Goal: Use online tool/utility: Utilize a website feature to perform a specific function

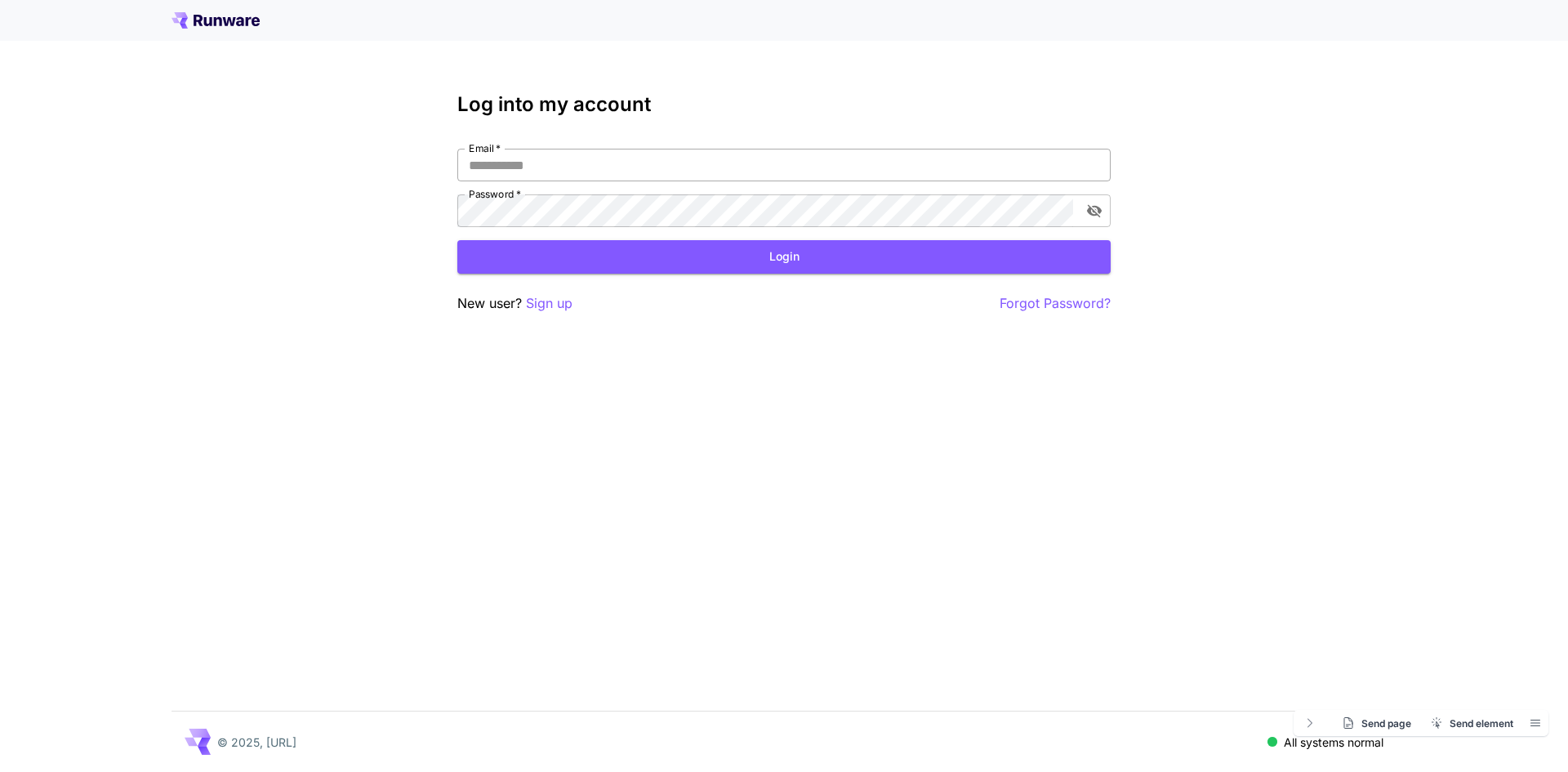
click at [538, 167] on input "Email   *" at bounding box center [784, 165] width 653 height 33
type input "**********"
click button "Login" at bounding box center [784, 256] width 653 height 33
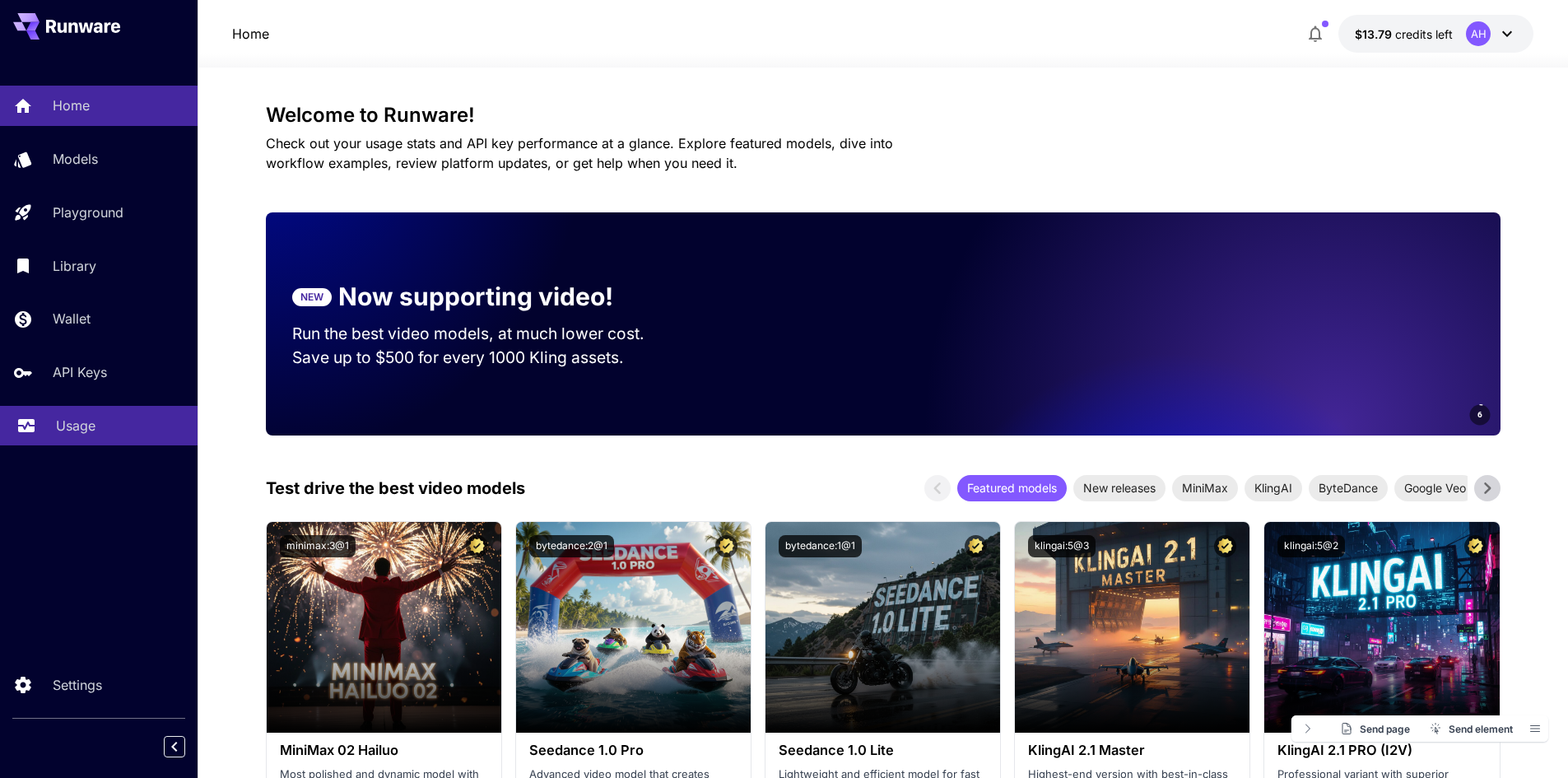
click at [65, 427] on p "Usage" at bounding box center [75, 425] width 40 height 19
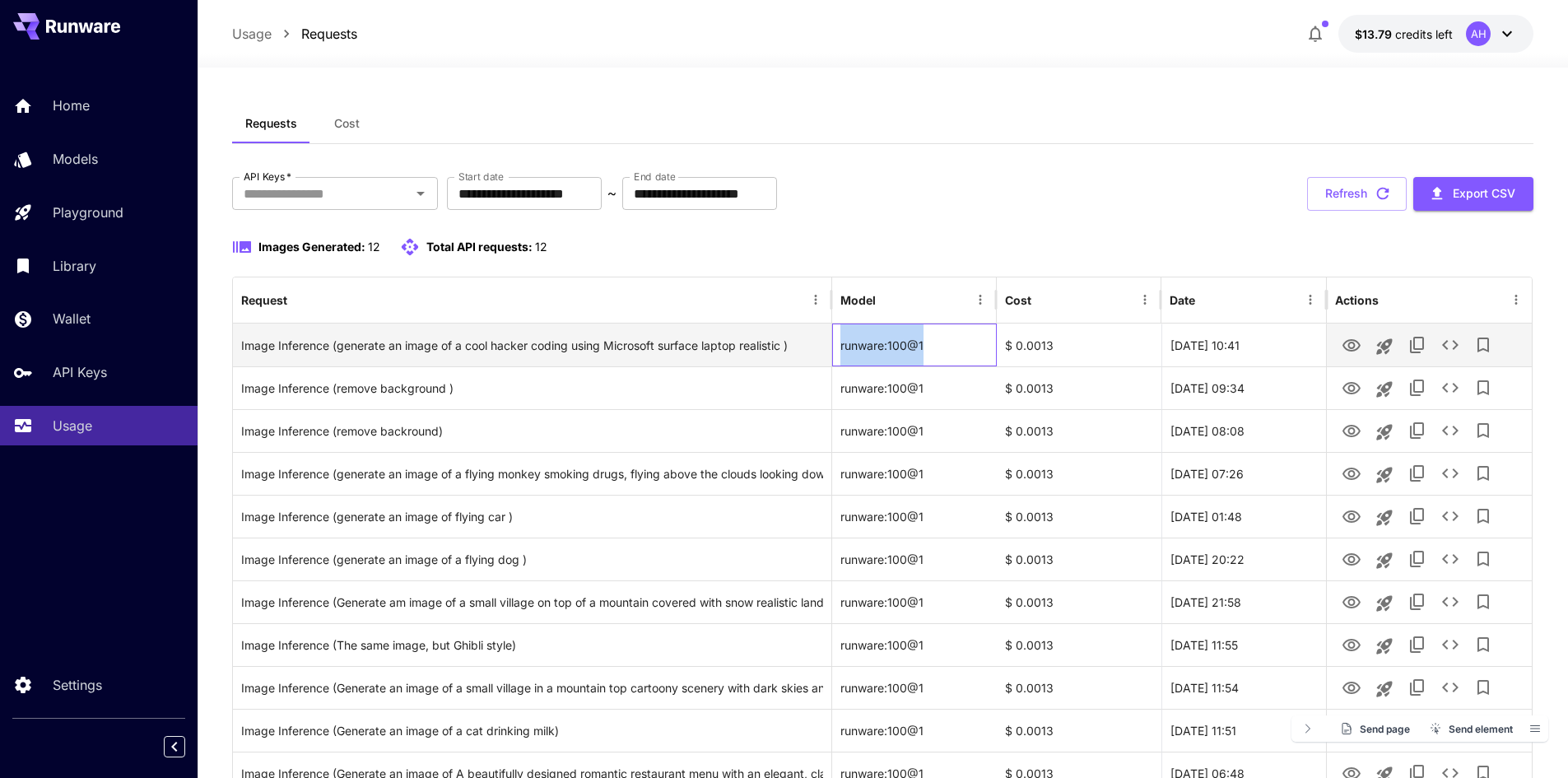
drag, startPoint x: 838, startPoint y: 341, endPoint x: 926, endPoint y: 345, distance: 88.1
click at [926, 345] on div "runware:100@1" at bounding box center [914, 344] width 165 height 42
copy div "runware:100@1"
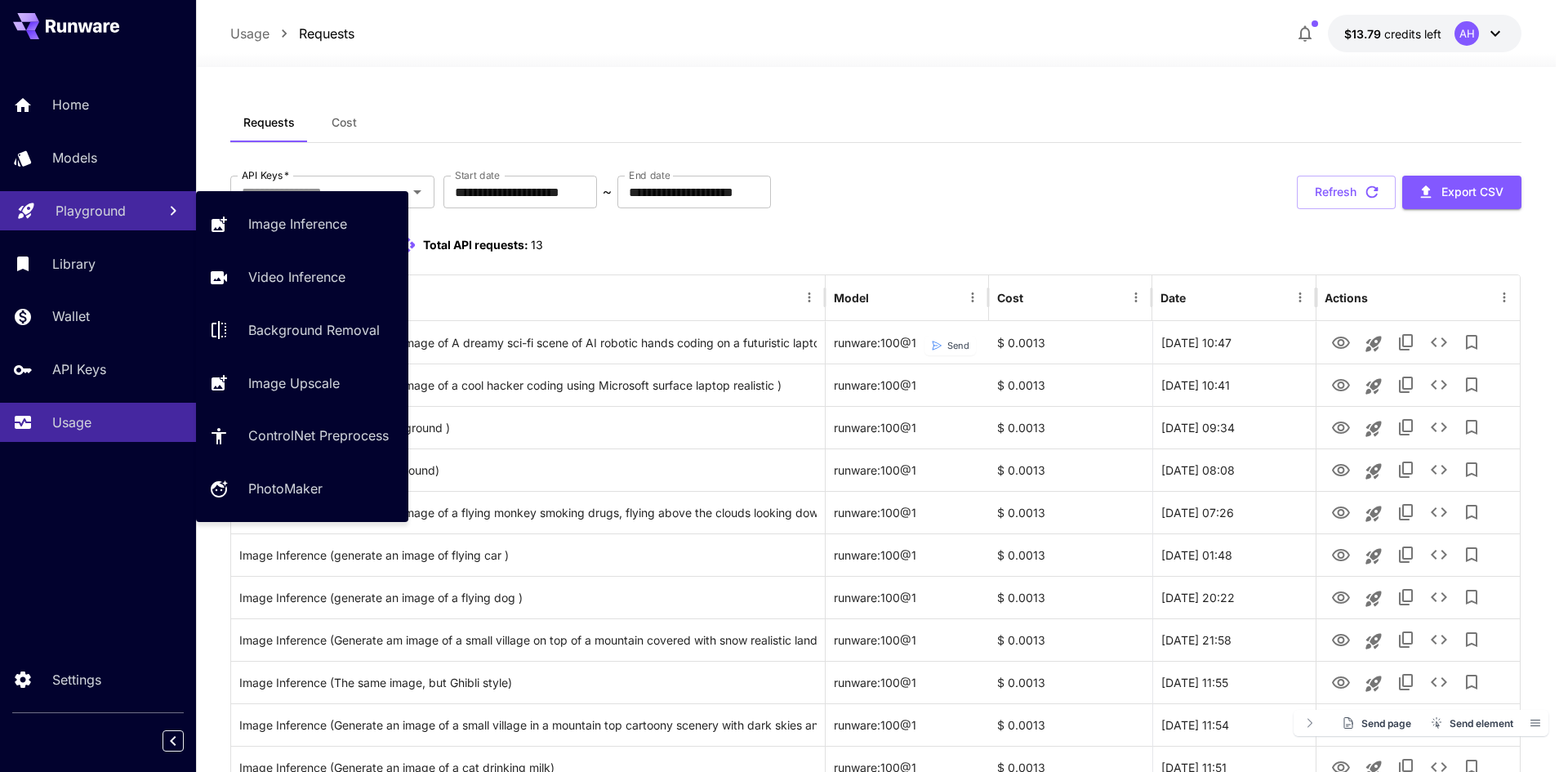
click at [68, 206] on p "Playground" at bounding box center [90, 210] width 70 height 19
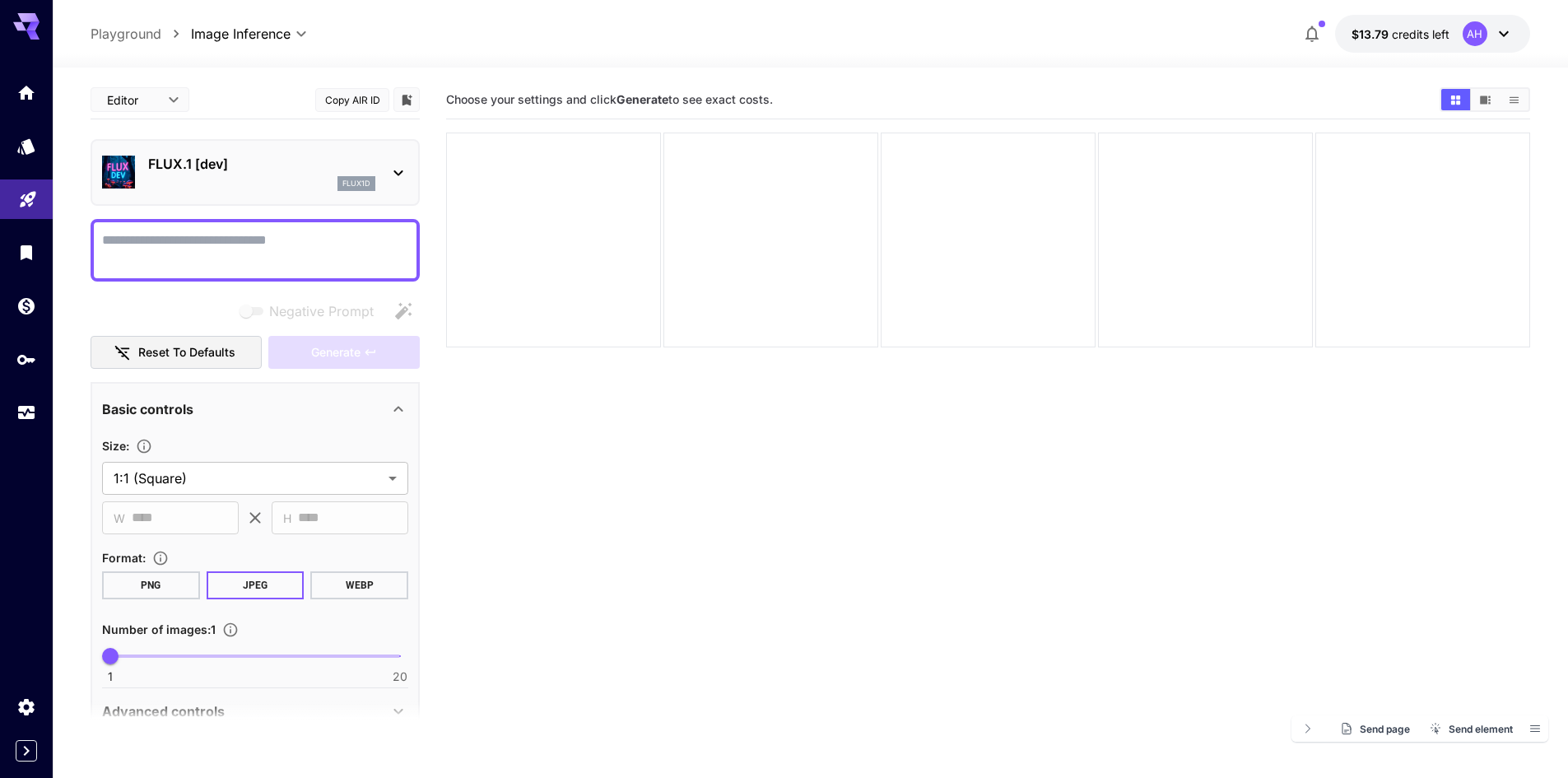
click at [278, 263] on textarea "Negative Prompt" at bounding box center [255, 250] width 306 height 40
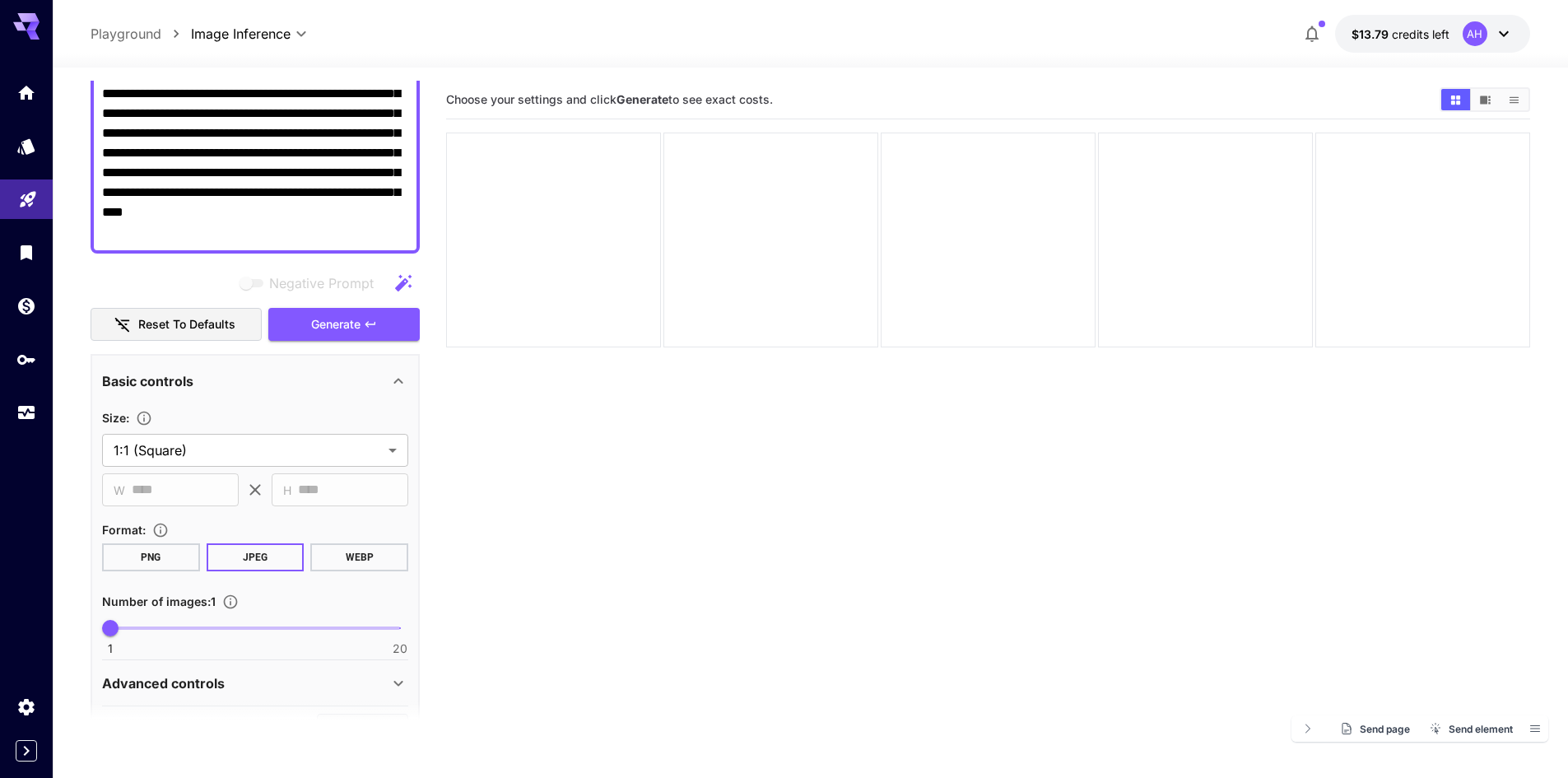
scroll to position [165, 0]
type textarea "**********"
click at [323, 324] on span "Generate" at bounding box center [336, 326] width 49 height 20
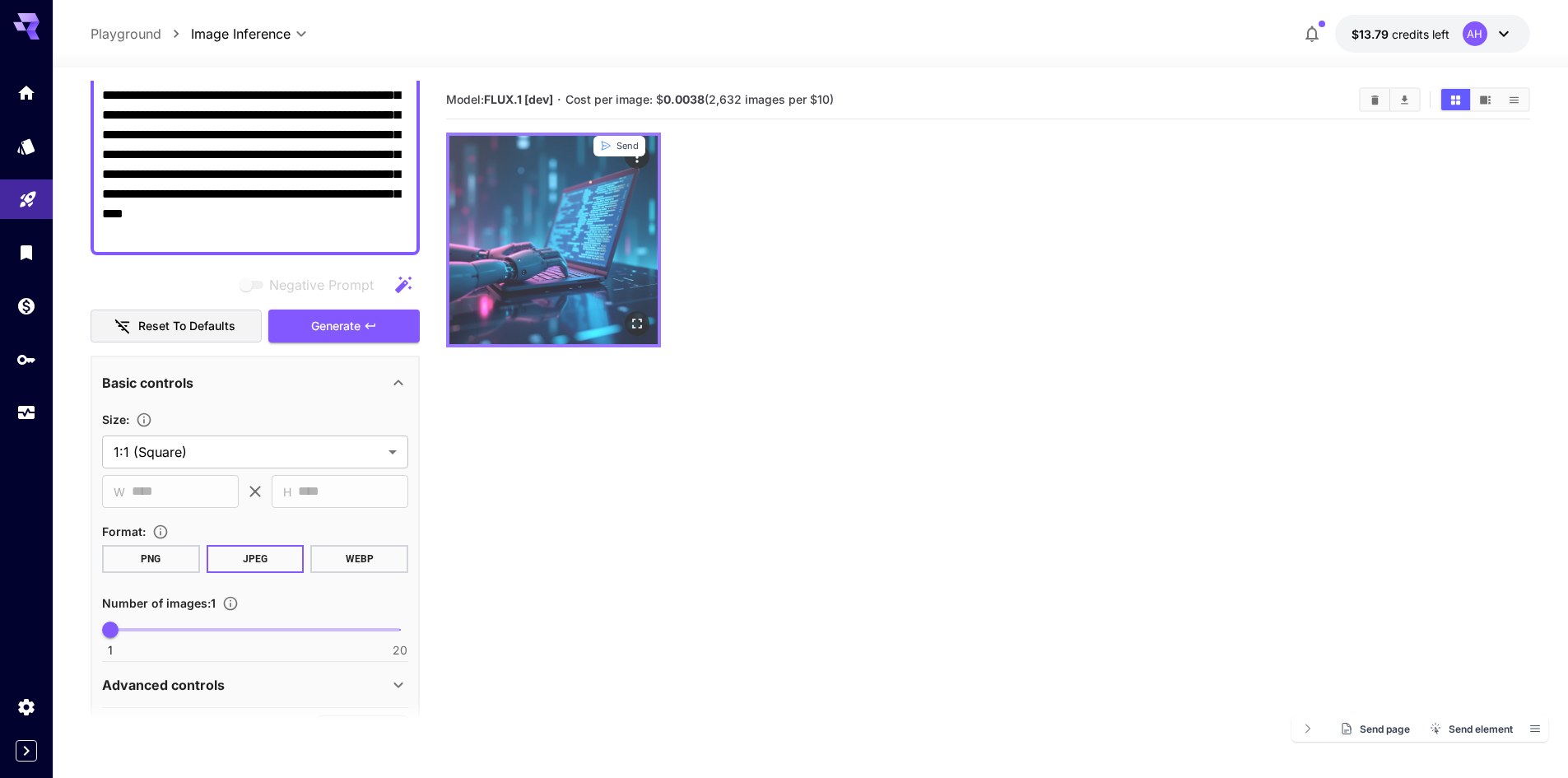
click at [571, 210] on img at bounding box center [554, 240] width 208 height 208
click at [633, 325] on icon "Open in fullscreen" at bounding box center [636, 323] width 10 height 10
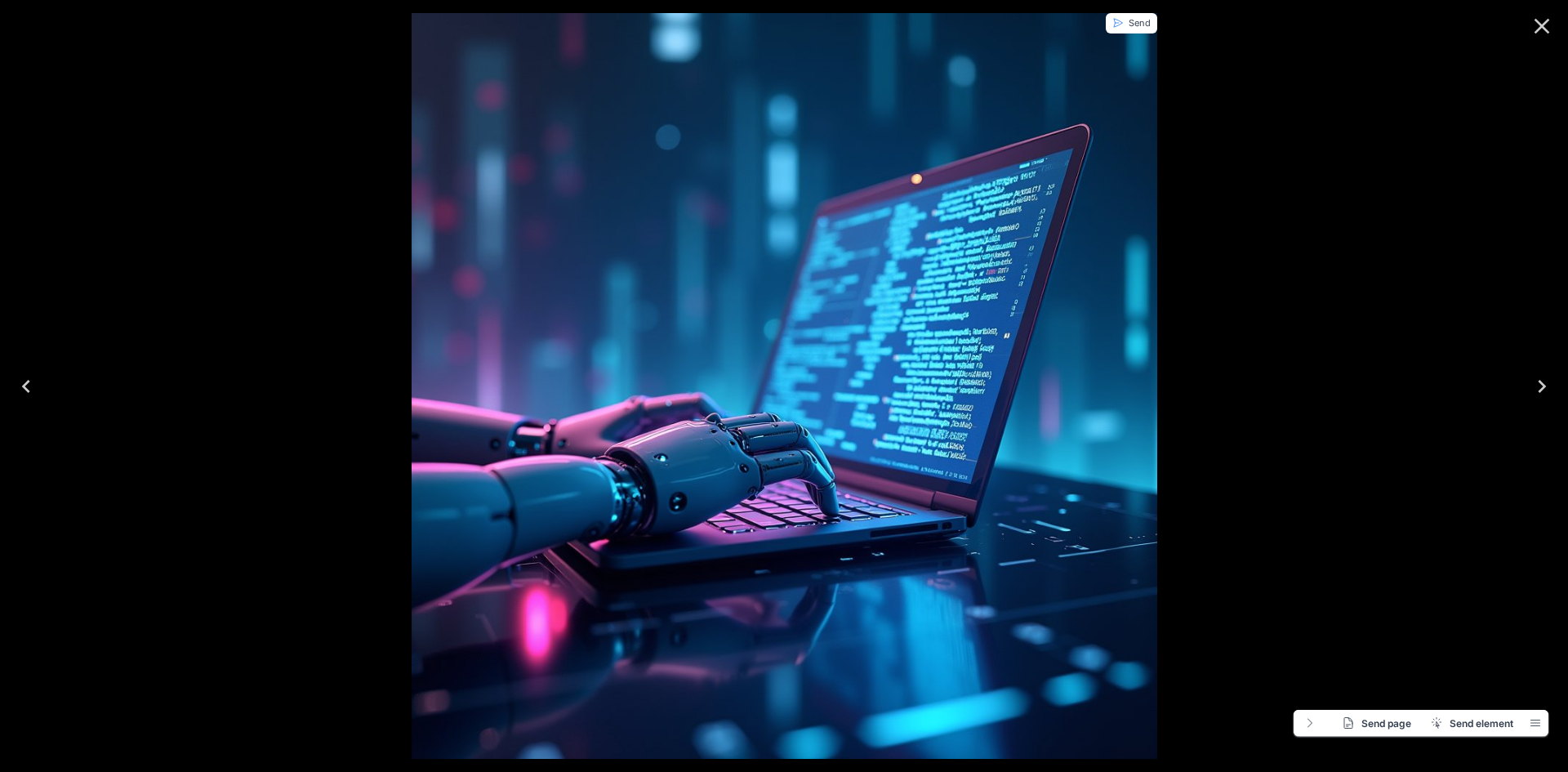
click at [1545, 23] on icon "Close" at bounding box center [1542, 27] width 15 height 15
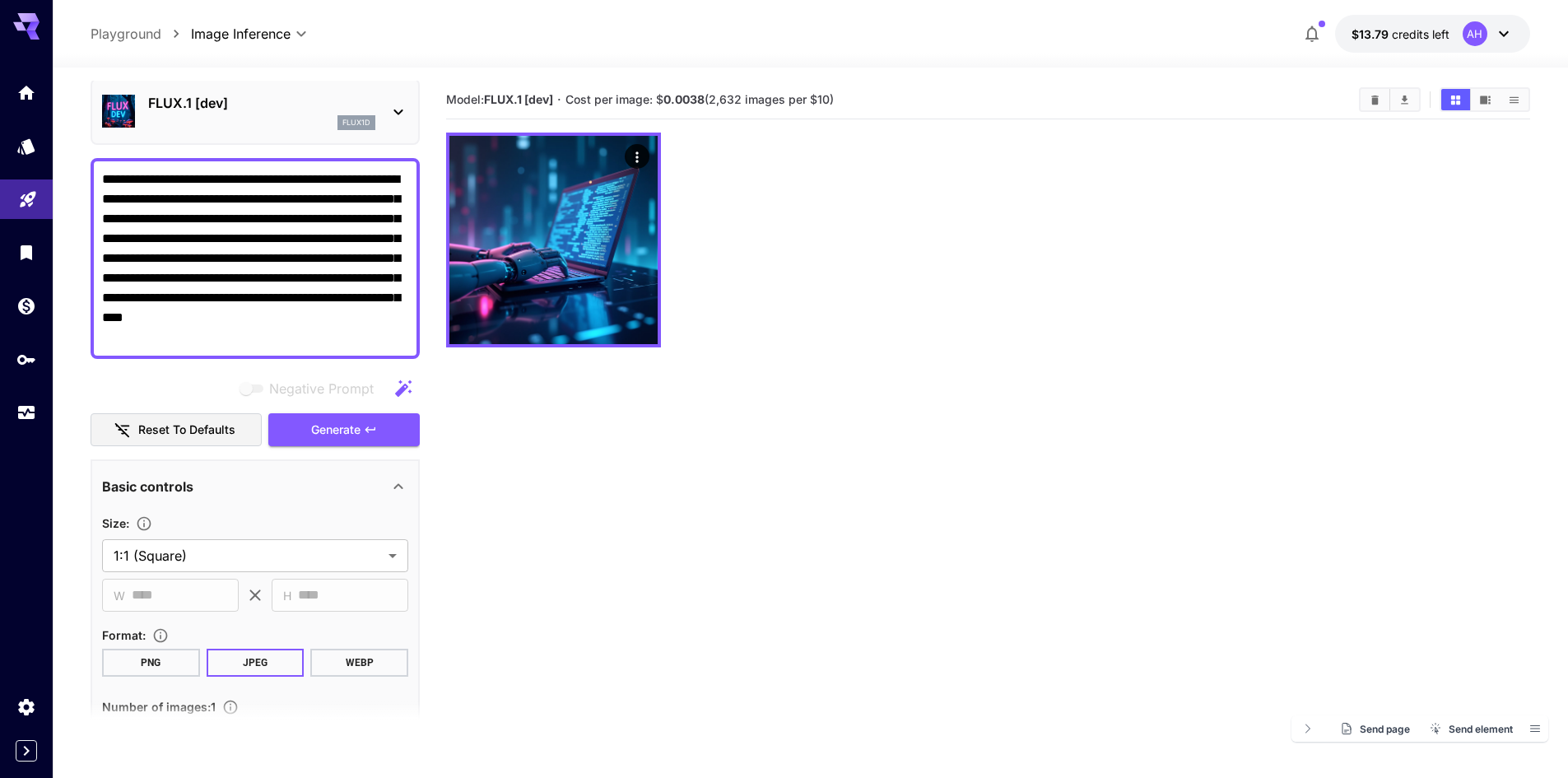
scroll to position [0, 0]
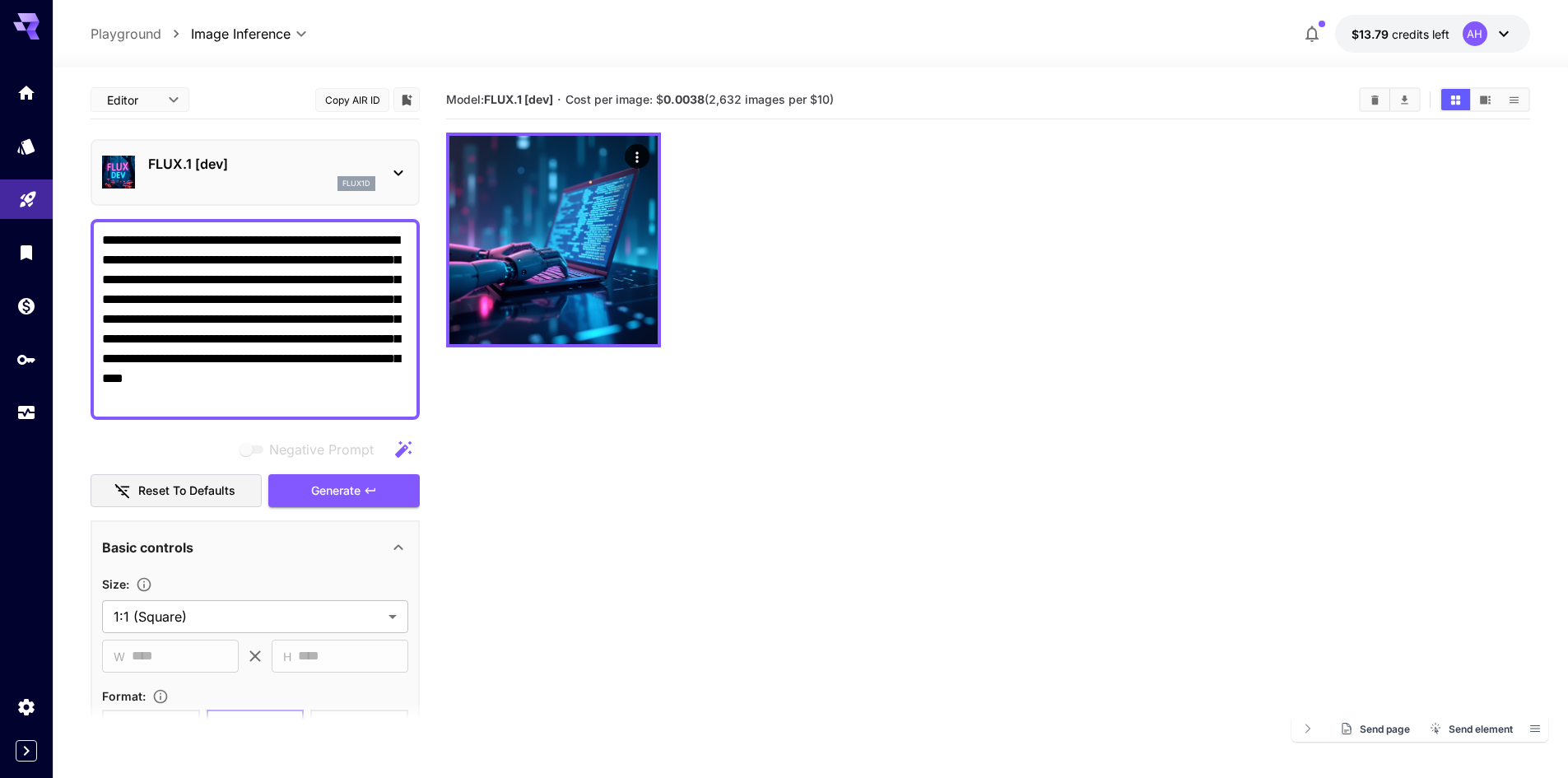
click at [394, 166] on icon at bounding box center [398, 173] width 19 height 19
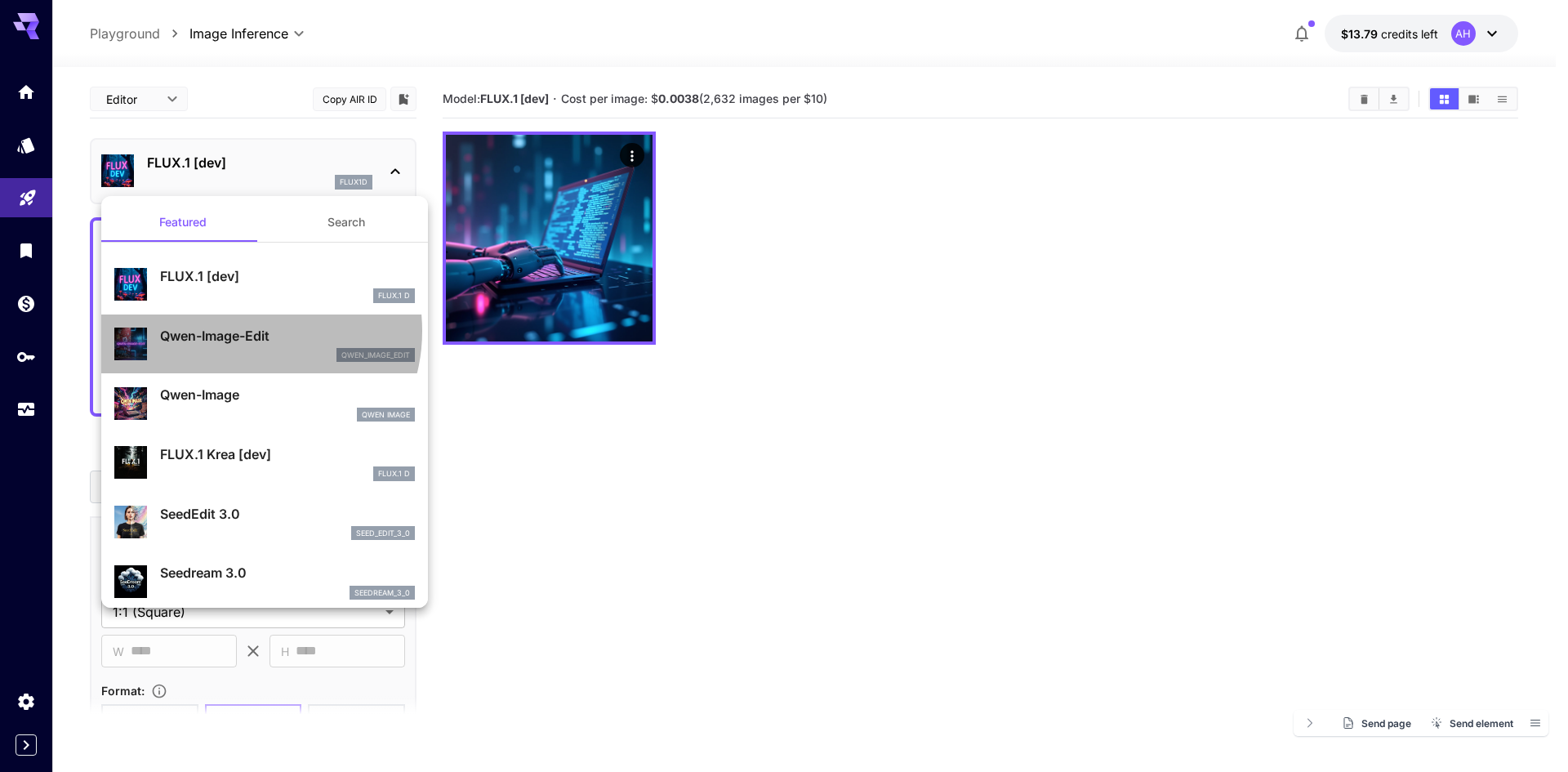
click at [245, 331] on p "Qwen-Image-Edit" at bounding box center [287, 336] width 254 height 19
type input "*"
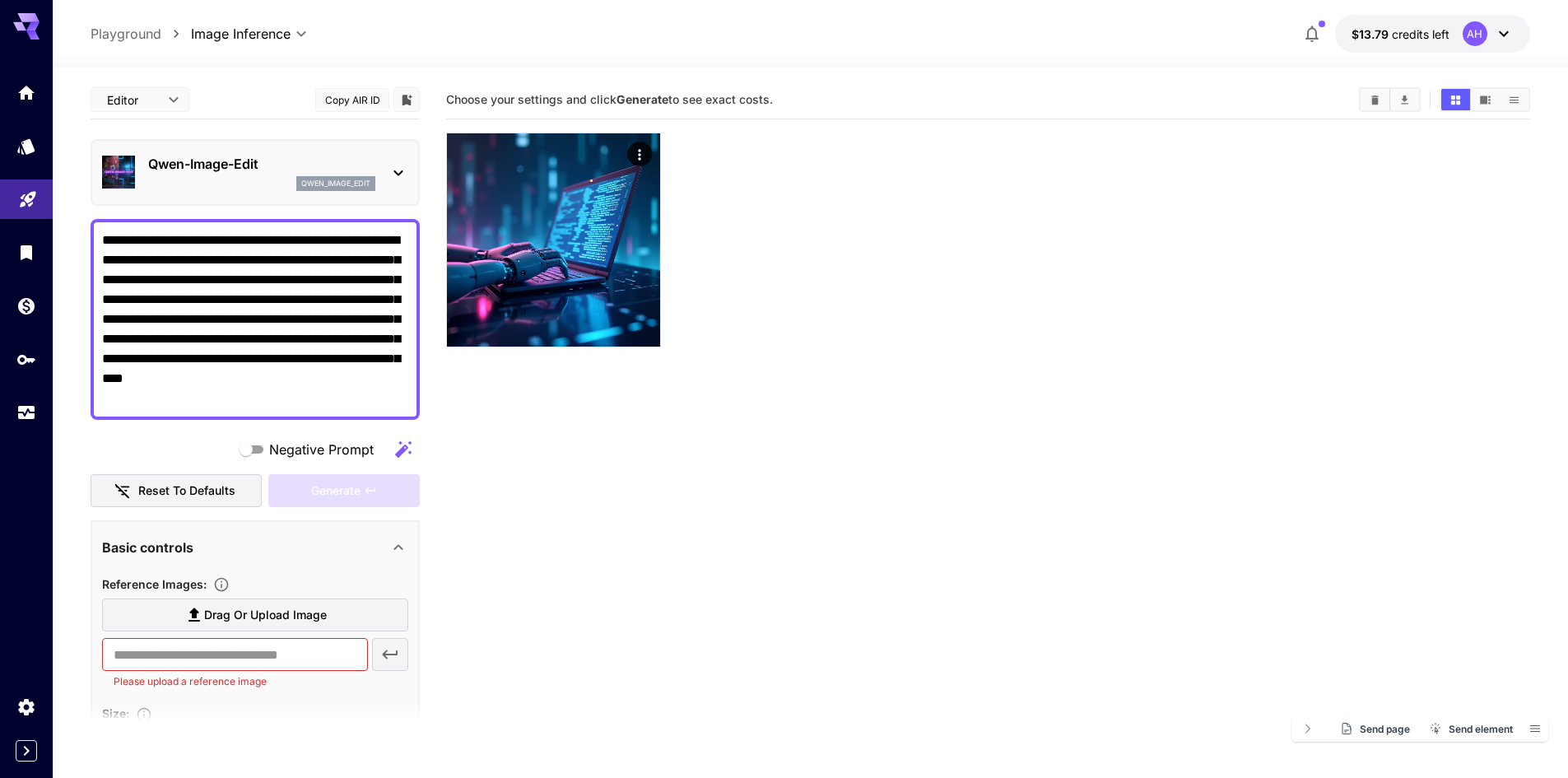
click at [403, 160] on div "Qwen-Image-Edit qwen_image_edit" at bounding box center [255, 173] width 306 height 50
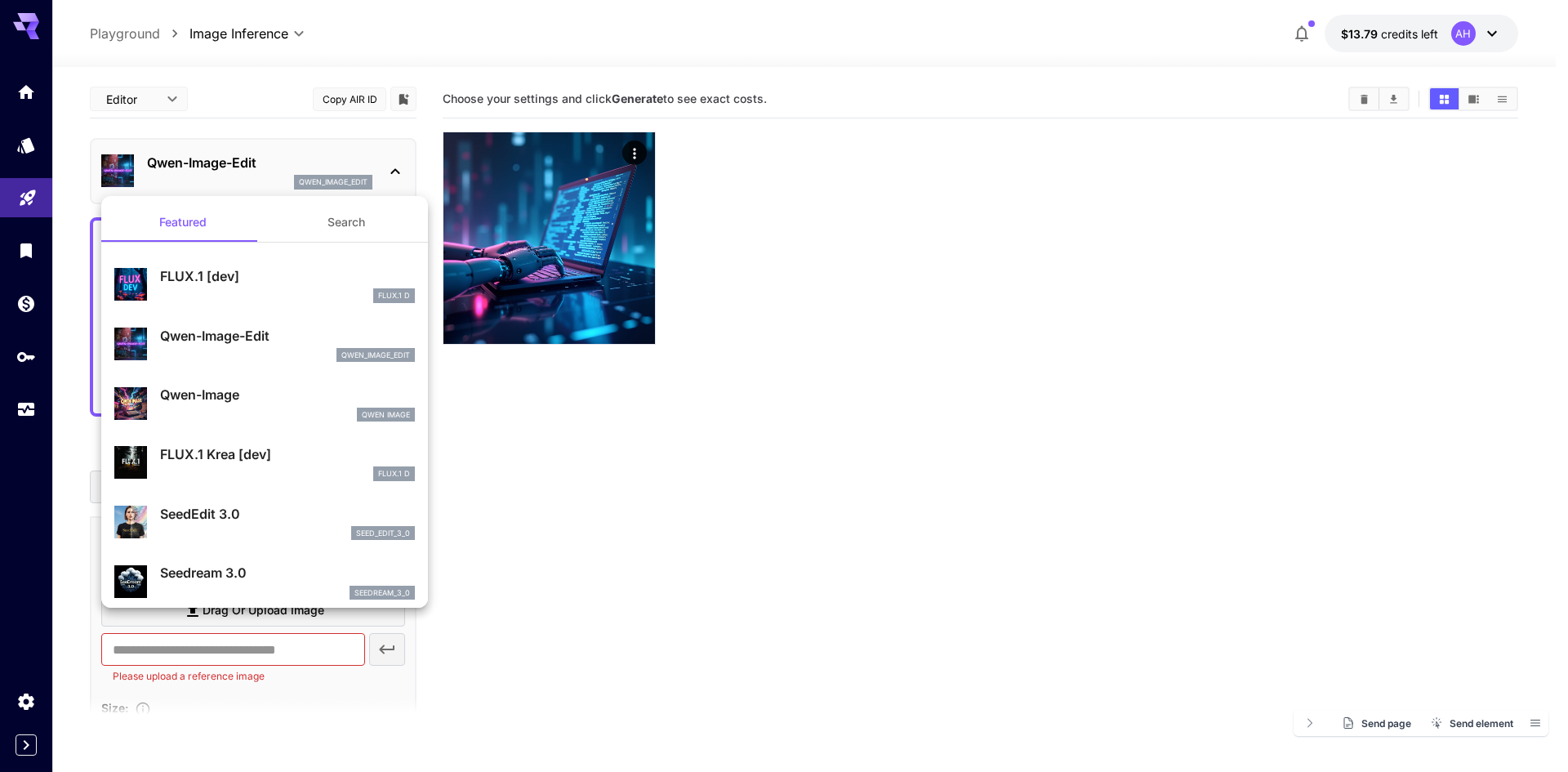
click at [257, 408] on div "Qwen Image" at bounding box center [287, 414] width 254 height 14
type input "**"
type input "***"
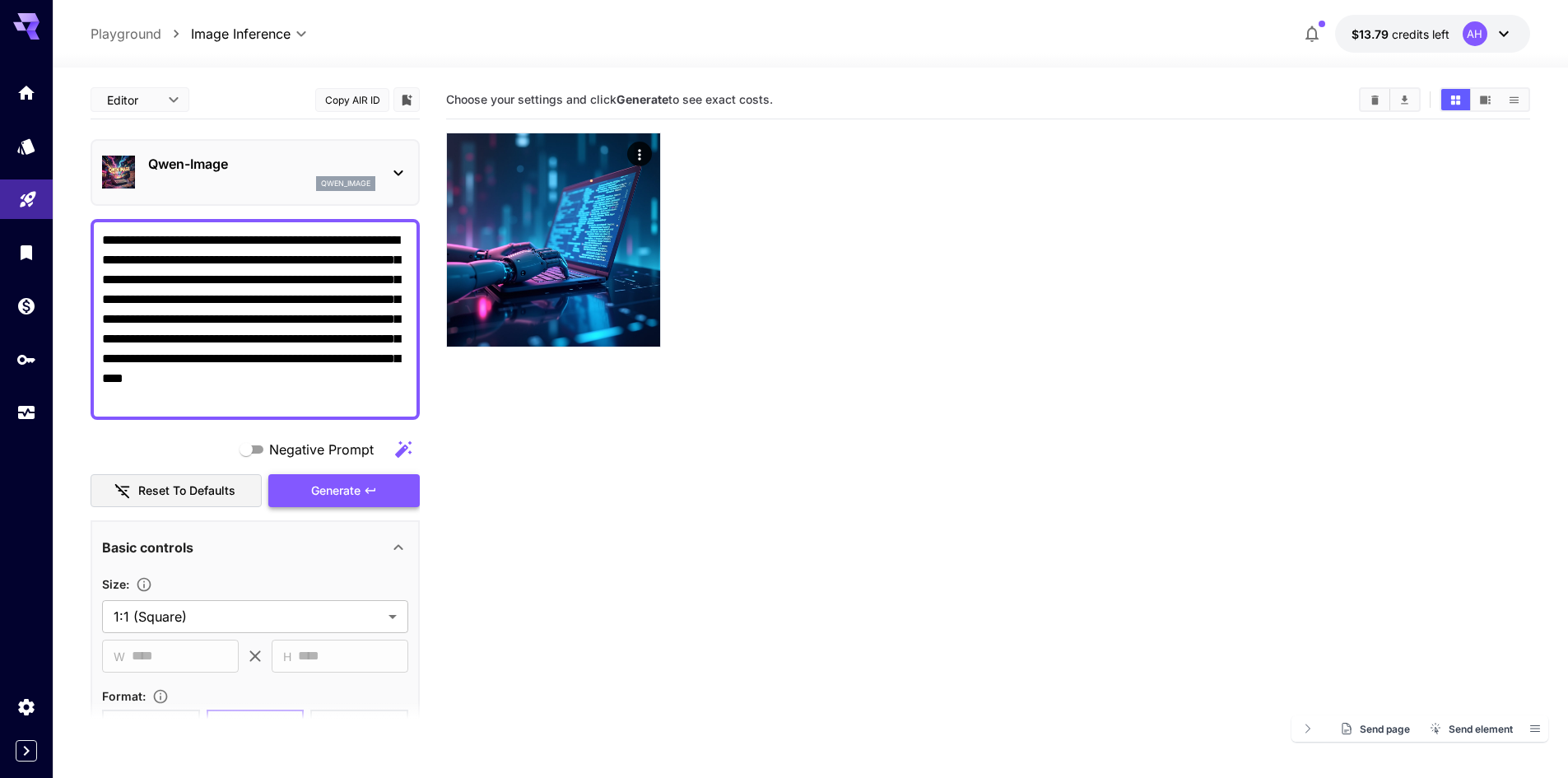
click at [351, 492] on span "Generate" at bounding box center [336, 490] width 49 height 20
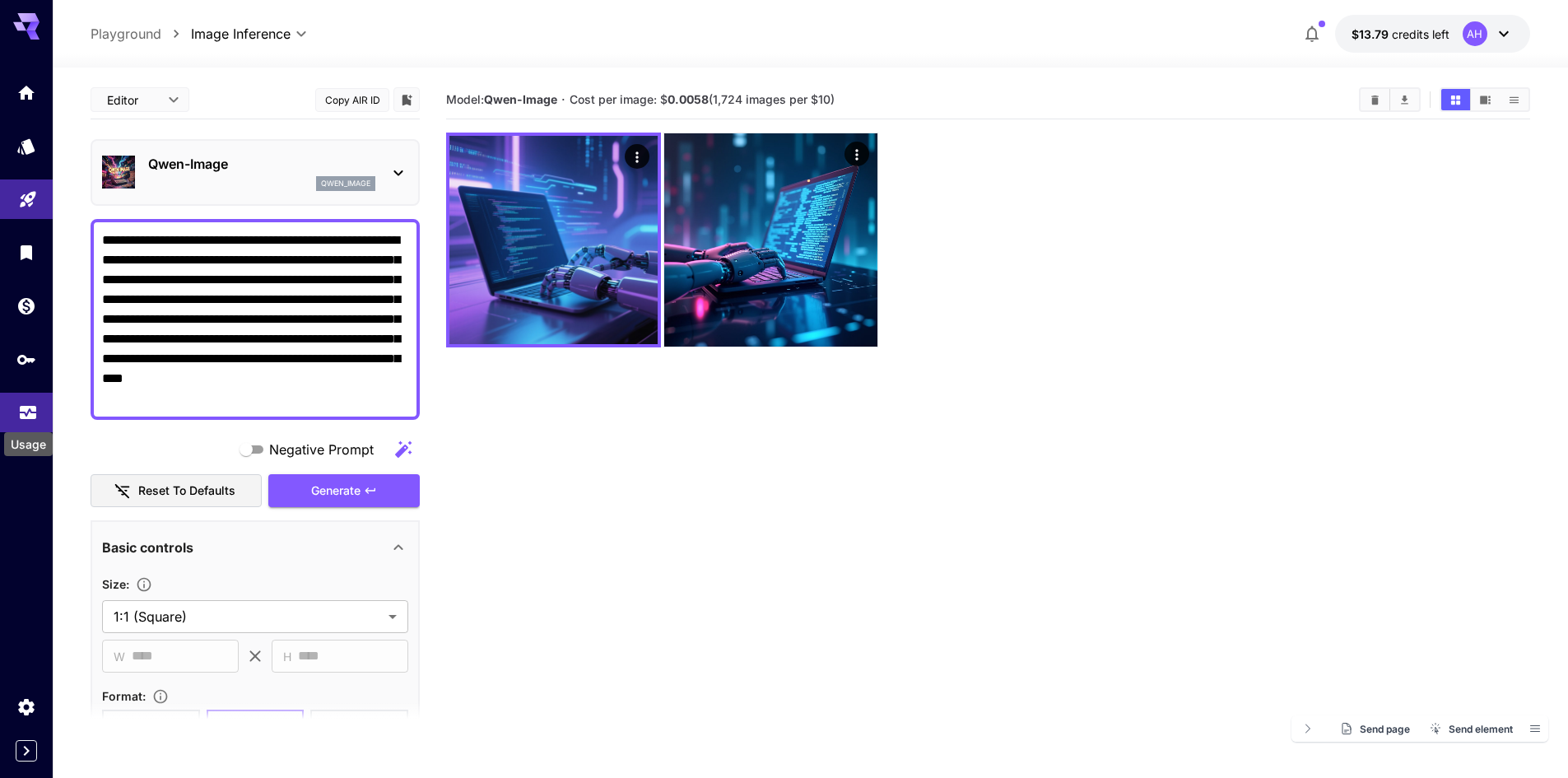
click at [37, 416] on icon "Usage" at bounding box center [28, 408] width 19 height 19
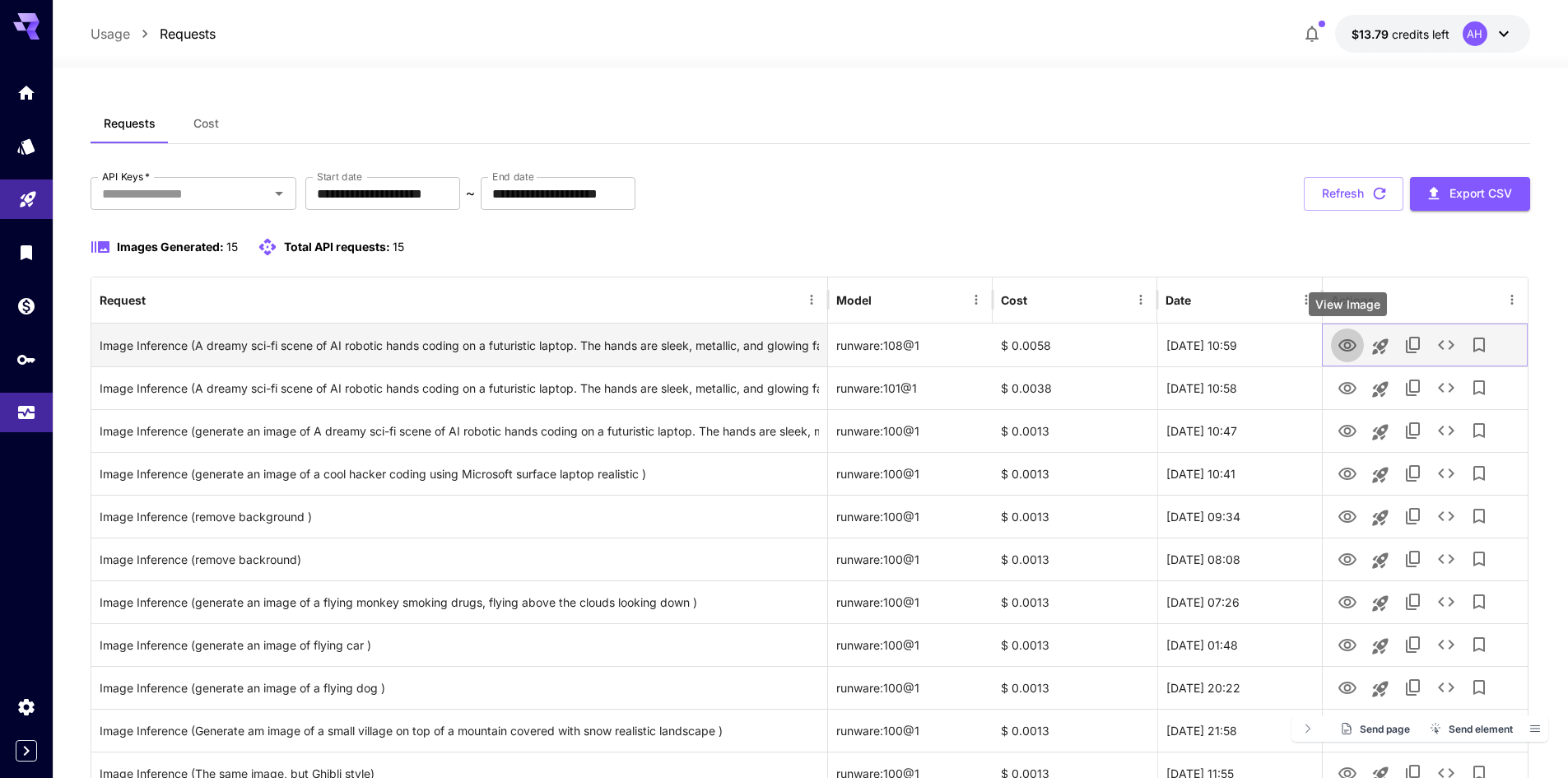
click at [1340, 339] on icon "View Image" at bounding box center [1347, 345] width 19 height 19
click at [1380, 345] on icon "Launch in playground" at bounding box center [1380, 346] width 15 height 15
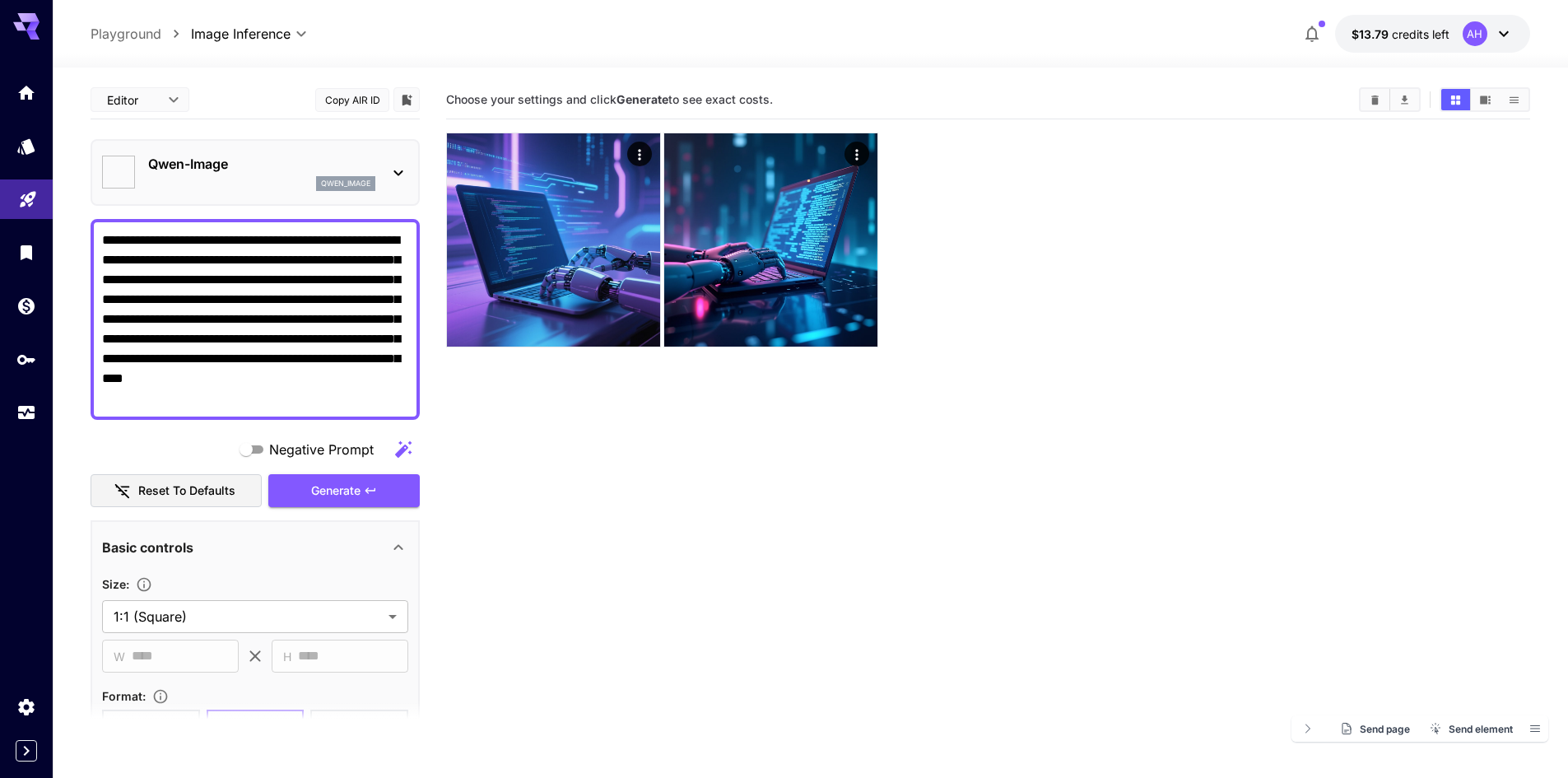
type input "**********"
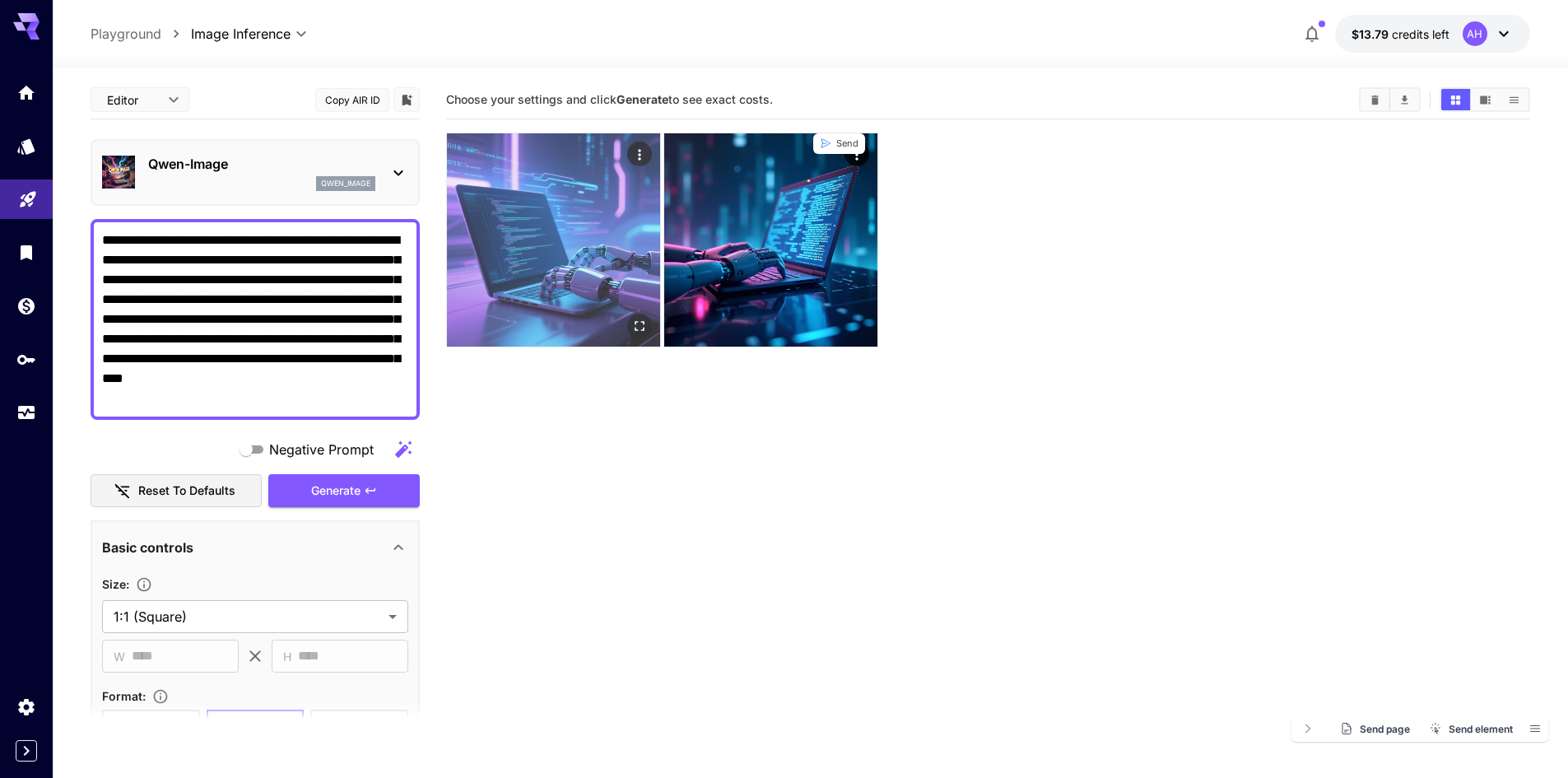
click at [520, 258] on img at bounding box center [553, 239] width 213 height 213
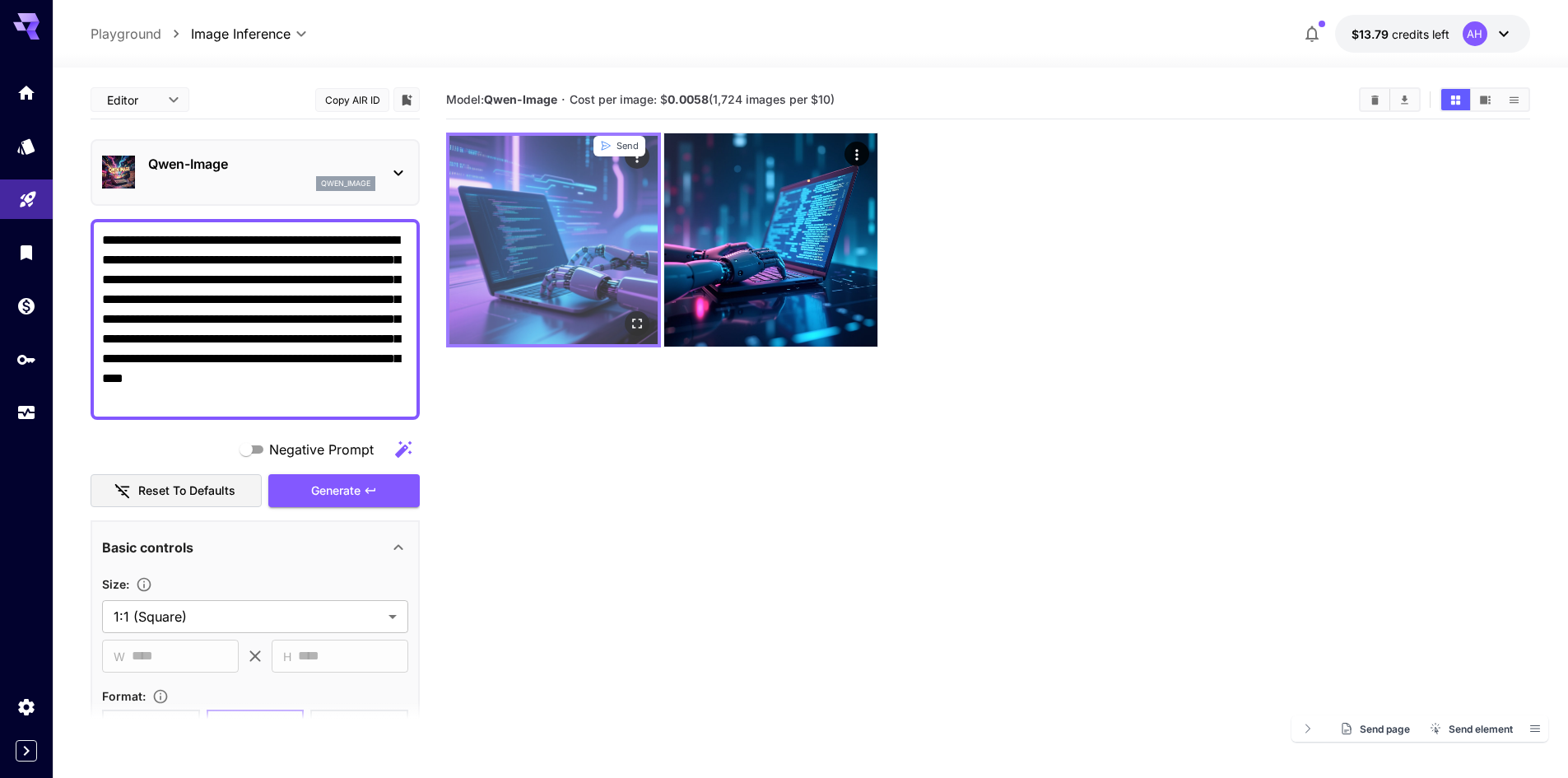
click at [564, 260] on img at bounding box center [554, 240] width 208 height 208
click at [637, 326] on icon "Open in fullscreen" at bounding box center [636, 323] width 16 height 16
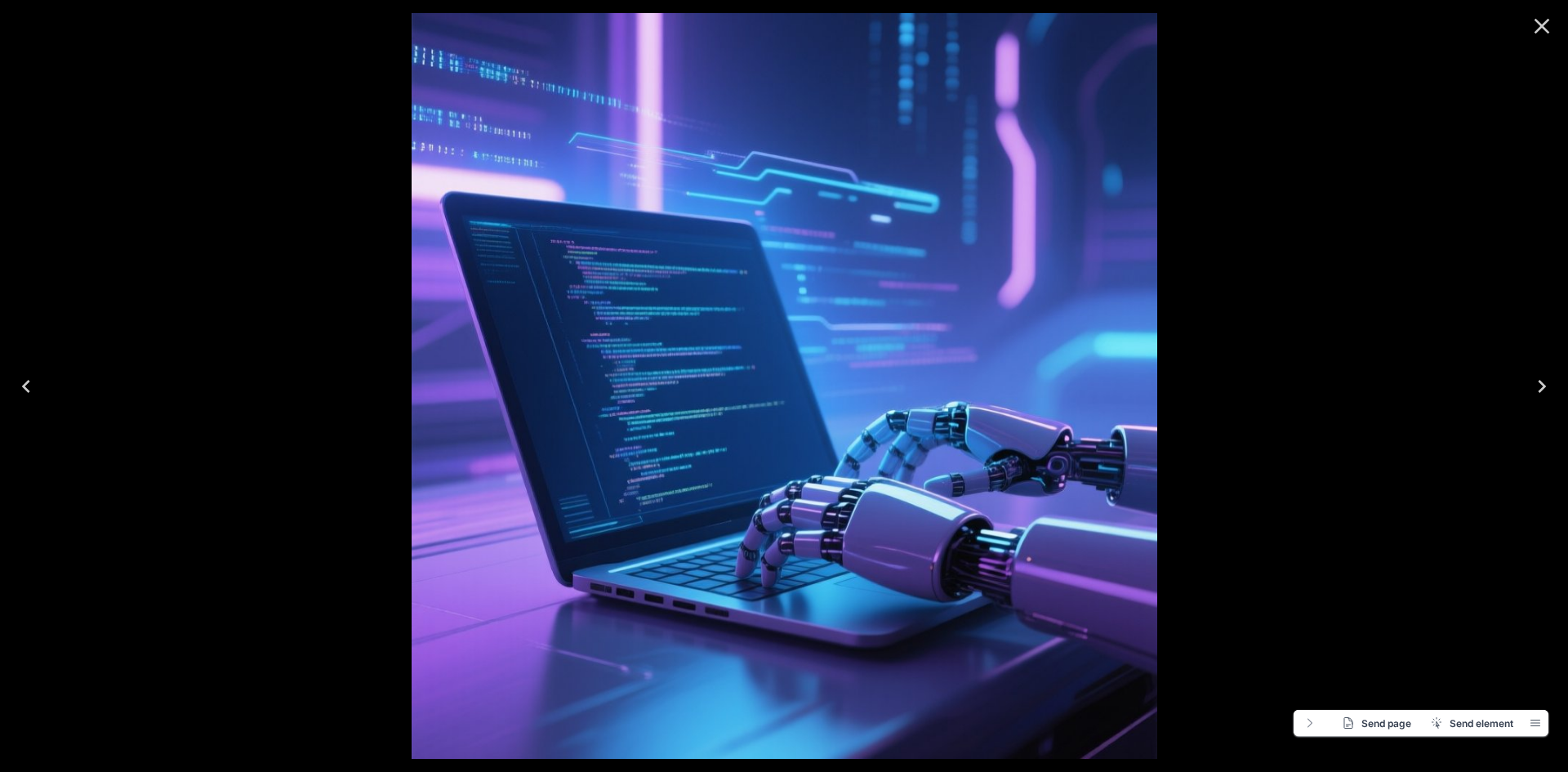
click at [1537, 30] on icon "Close" at bounding box center [1542, 27] width 15 height 15
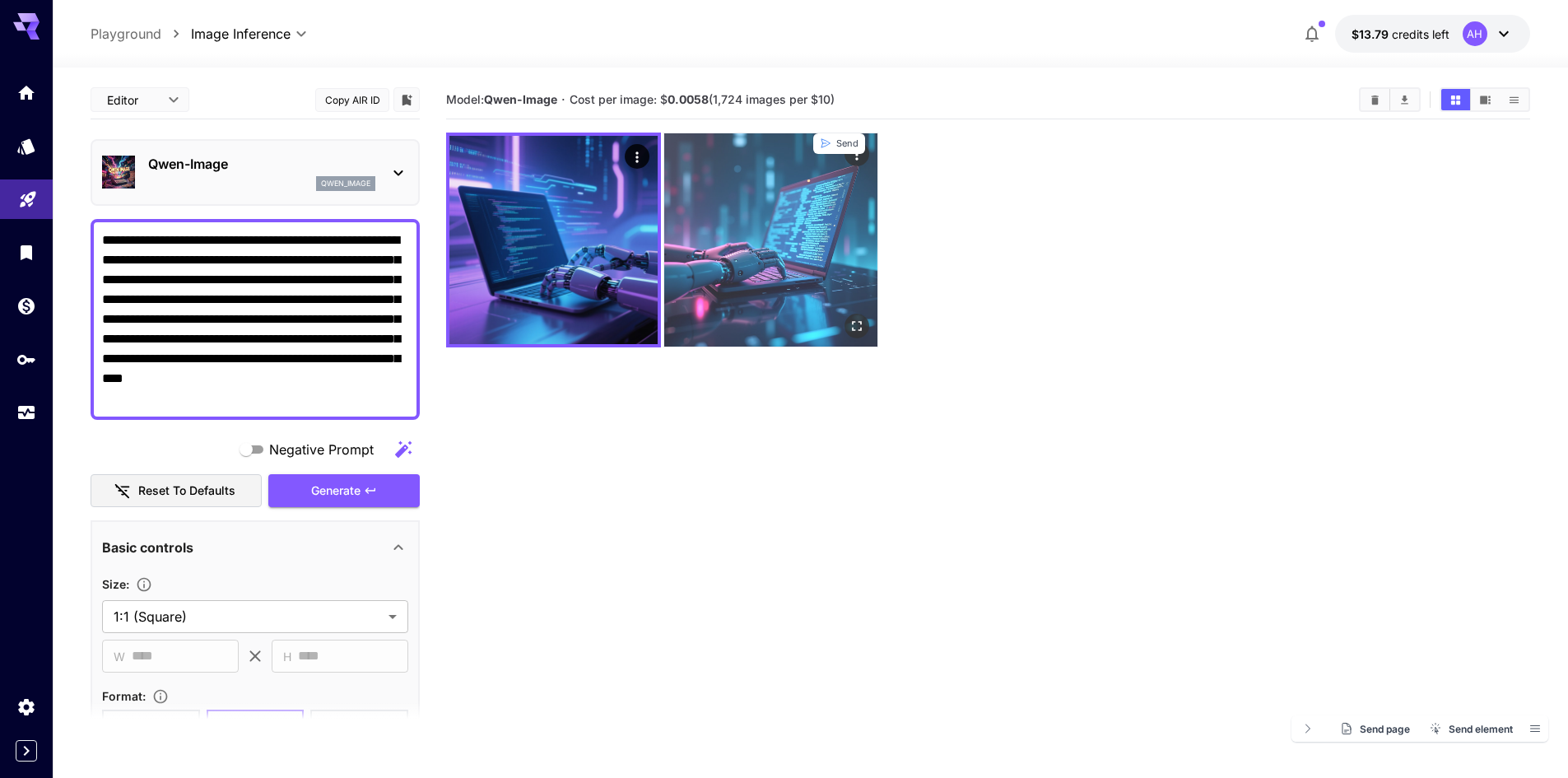
click at [763, 238] on img at bounding box center [770, 239] width 213 height 213
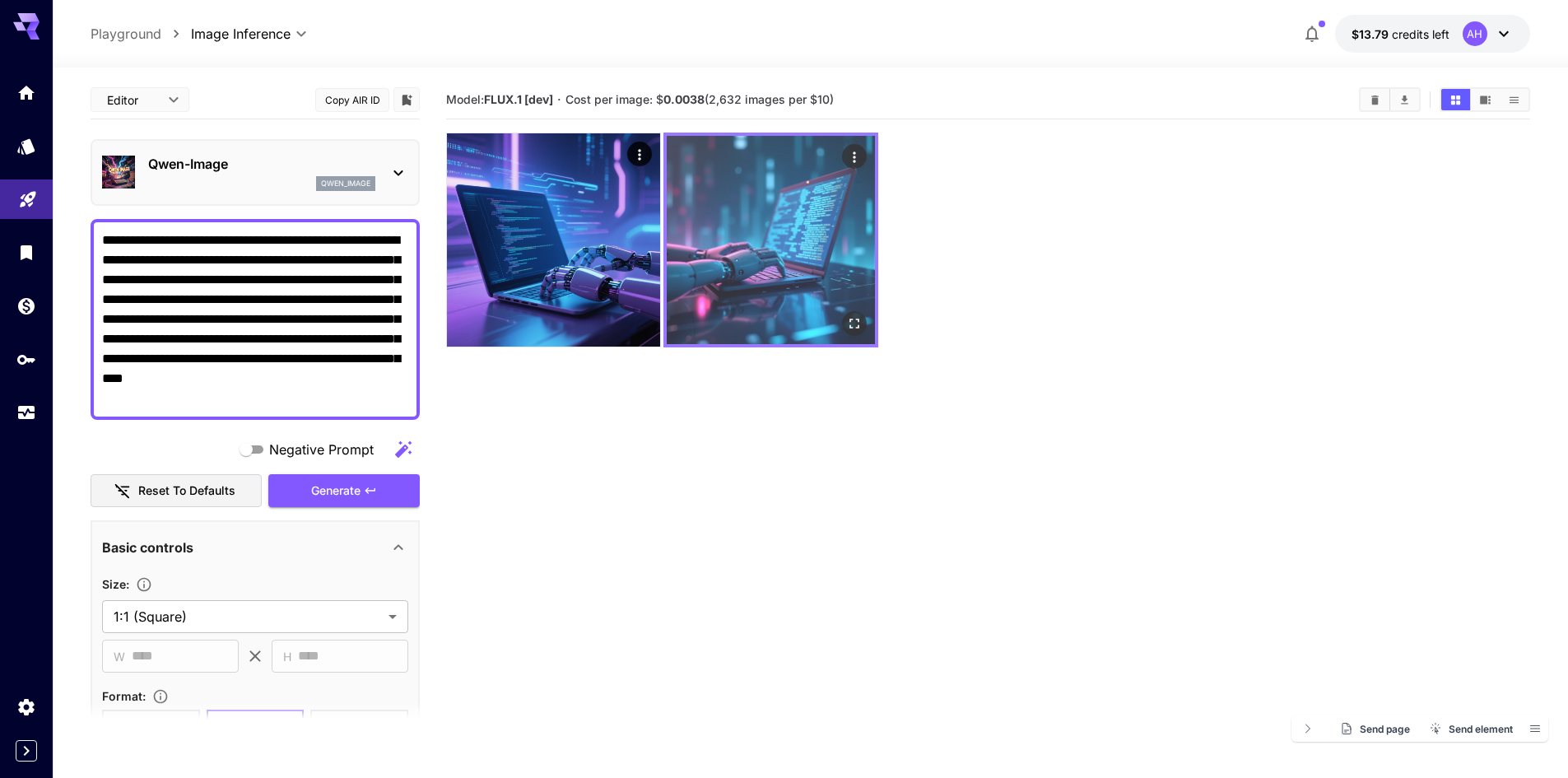
click at [856, 318] on icon "Open in fullscreen" at bounding box center [853, 323] width 16 height 16
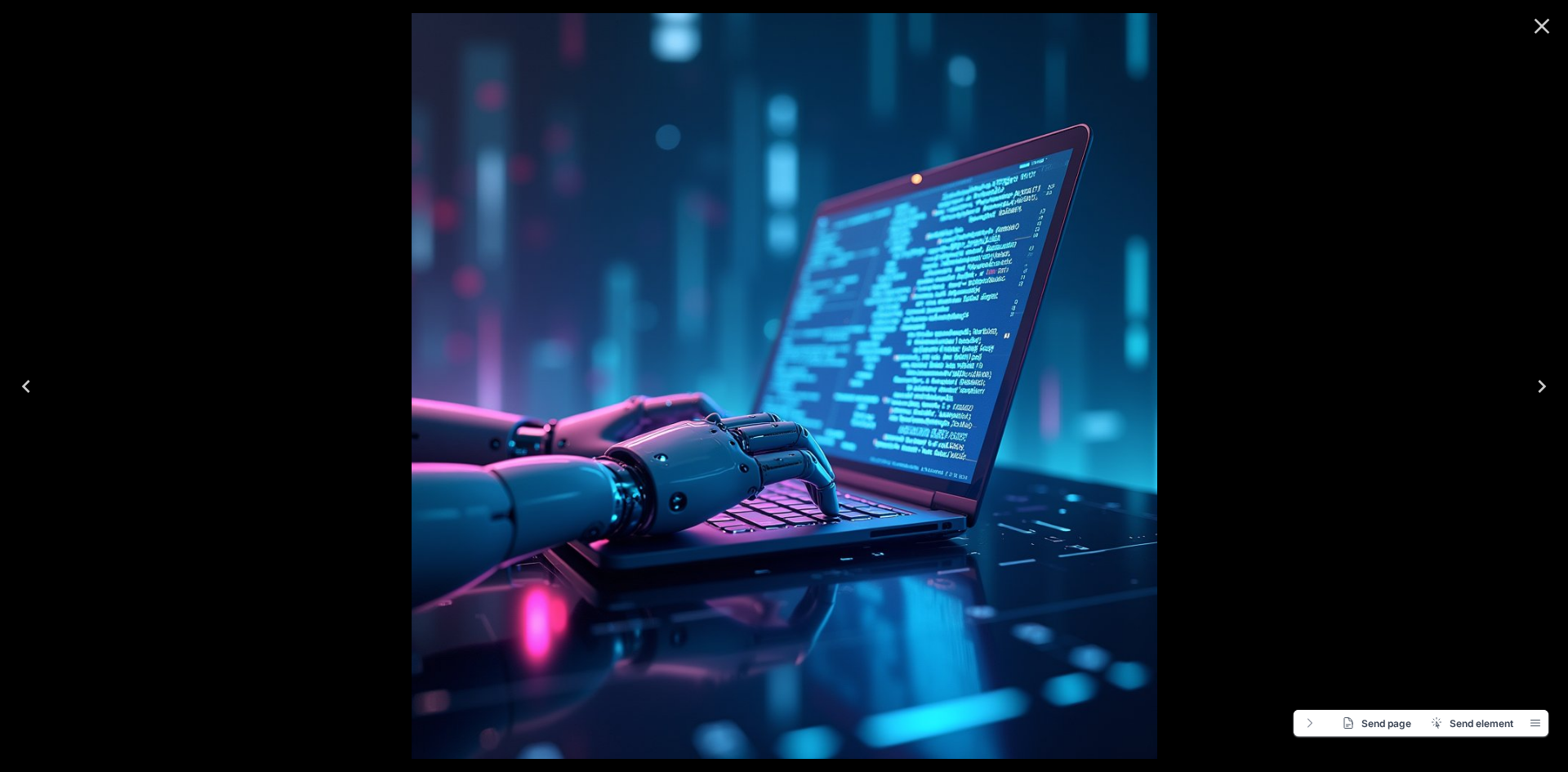
click at [1546, 29] on icon "Close" at bounding box center [1541, 26] width 26 height 26
